Goal: Information Seeking & Learning: Learn about a topic

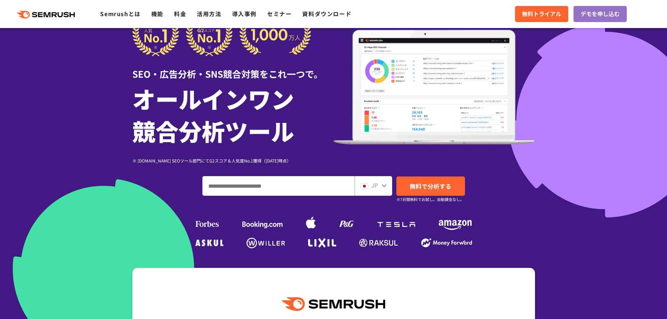
click at [233, 188] on input "ドメイン、キーワードまたはURLを入力してください" at bounding box center [279, 186] width 152 height 19
paste input "**********"
type input "**********"
click at [428, 187] on span "無料で分析する" at bounding box center [431, 186] width 42 height 9
click at [159, 12] on link "機能" at bounding box center [157, 13] width 12 height 8
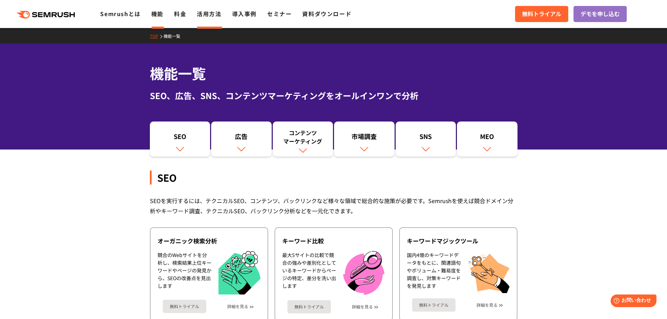
click at [216, 14] on link "活用方法" at bounding box center [209, 13] width 25 height 8
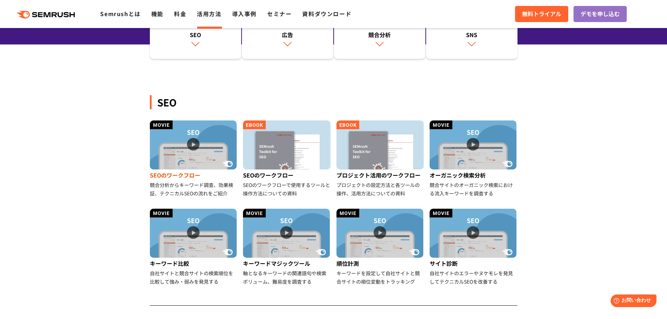
click at [192, 146] on img at bounding box center [193, 145] width 87 height 49
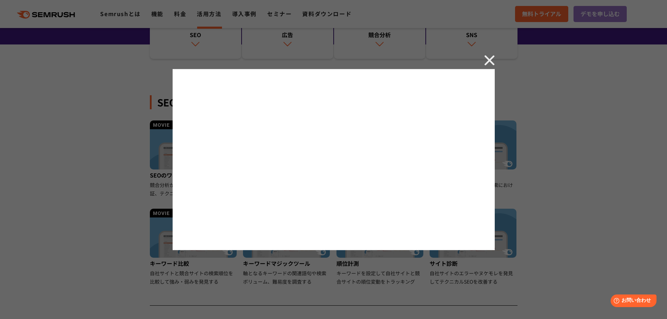
click at [131, 211] on div at bounding box center [333, 159] width 667 height 319
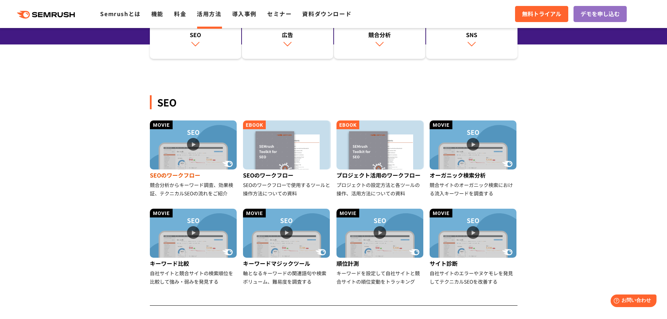
click at [190, 147] on img at bounding box center [193, 145] width 87 height 49
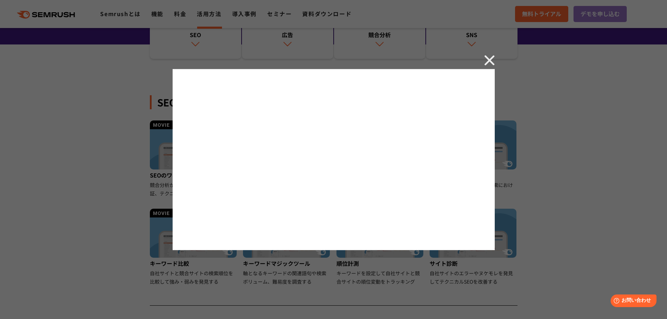
click at [70, 127] on div at bounding box center [333, 159] width 667 height 319
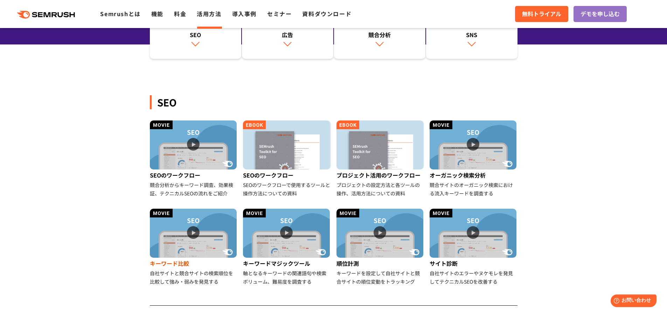
click at [194, 233] on img at bounding box center [193, 233] width 87 height 49
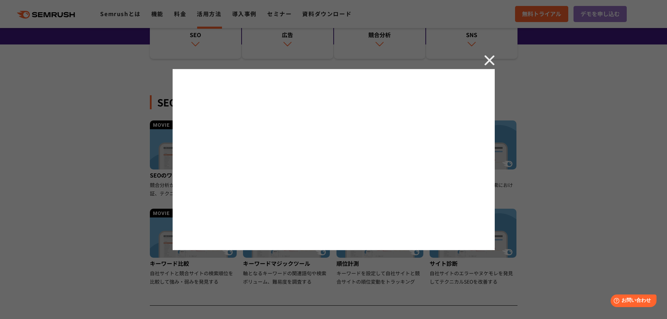
drag, startPoint x: 110, startPoint y: 199, endPoint x: 170, endPoint y: 215, distance: 62.6
click at [111, 200] on div at bounding box center [333, 159] width 667 height 319
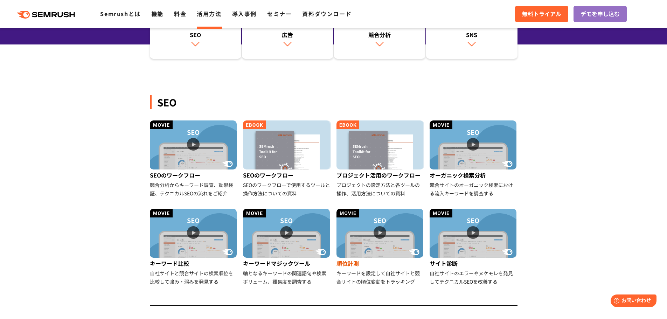
click at [368, 239] on img at bounding box center [380, 233] width 87 height 49
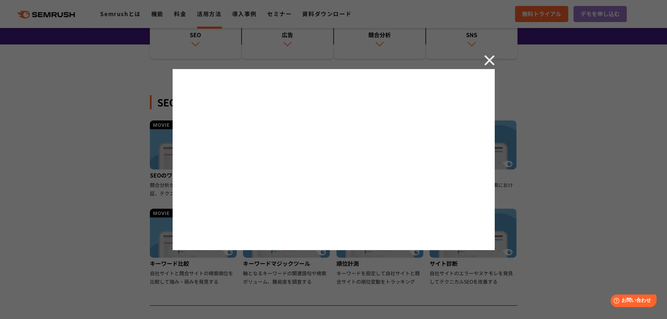
click at [82, 203] on div at bounding box center [333, 159] width 667 height 319
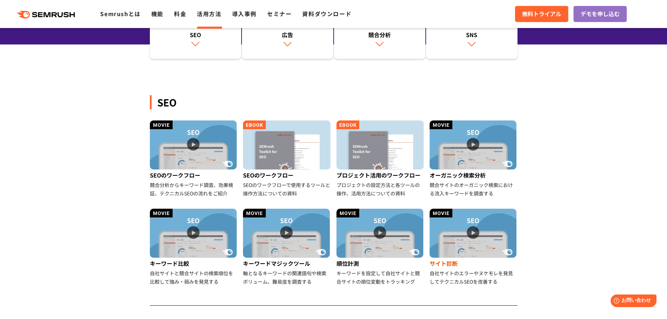
click at [474, 232] on img at bounding box center [473, 233] width 87 height 49
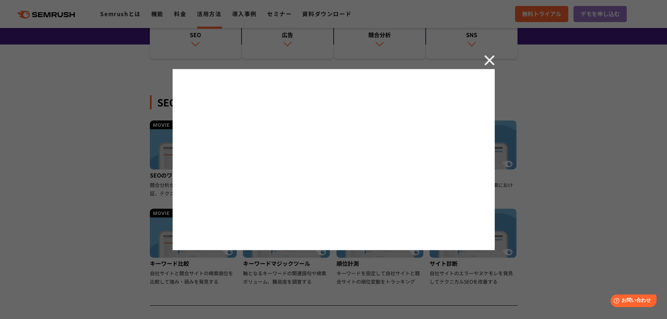
click at [152, 208] on div at bounding box center [333, 159] width 667 height 319
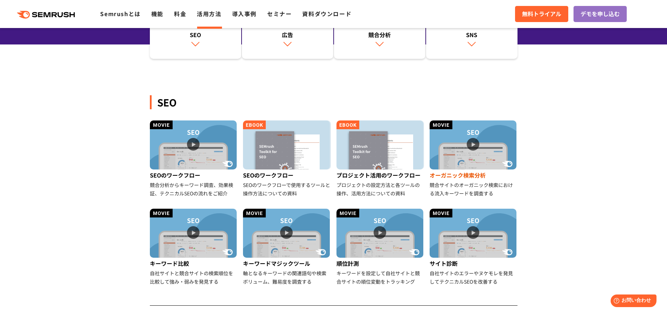
click at [492, 145] on img at bounding box center [473, 145] width 87 height 49
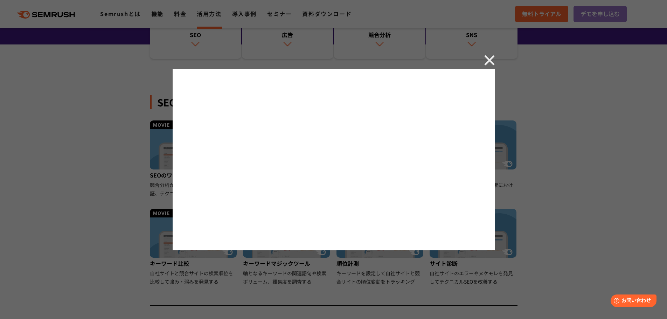
click at [523, 201] on div at bounding box center [333, 159] width 667 height 319
